Goal: Task Accomplishment & Management: Manage account settings

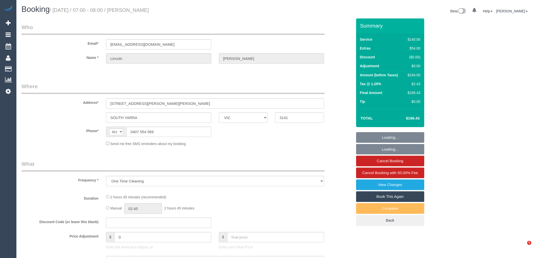
select select "VIC"
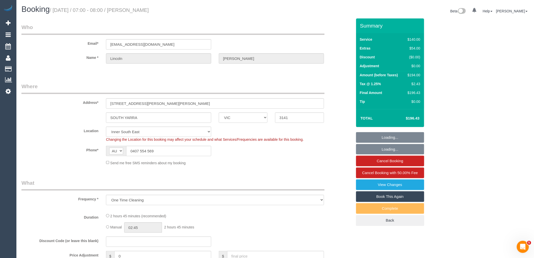
select select "string:stripe-pm_1SB7n72GScqysDRV4pP55Gkp"
select select "number:28"
select select "number:15"
select select "number:18"
select select "number:25"
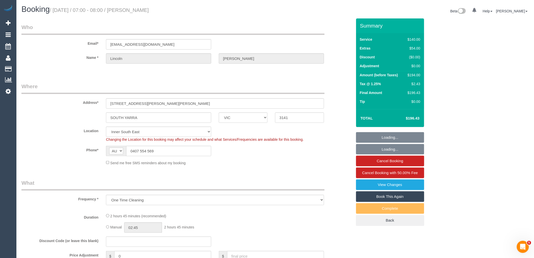
select select "number:12"
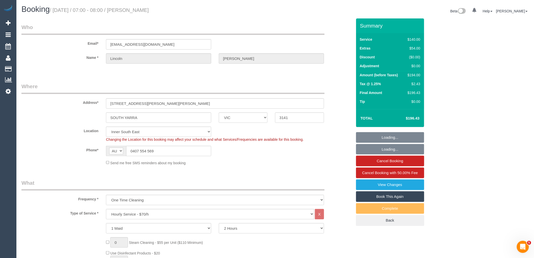
select select "object:5822"
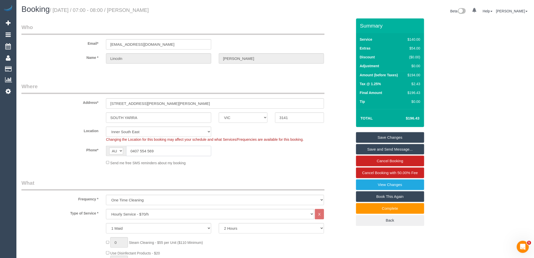
drag, startPoint x: 158, startPoint y: 148, endPoint x: 82, endPoint y: 163, distance: 77.9
click at [112, 148] on div "AF AL DZ AD AO AI AQ AG AR AM AW AU AT AZ BS BH BD BB BY BE BZ BJ BM BT BO BA B…" at bounding box center [158, 151] width 105 height 10
